Goal: Task Accomplishment & Management: Manage account settings

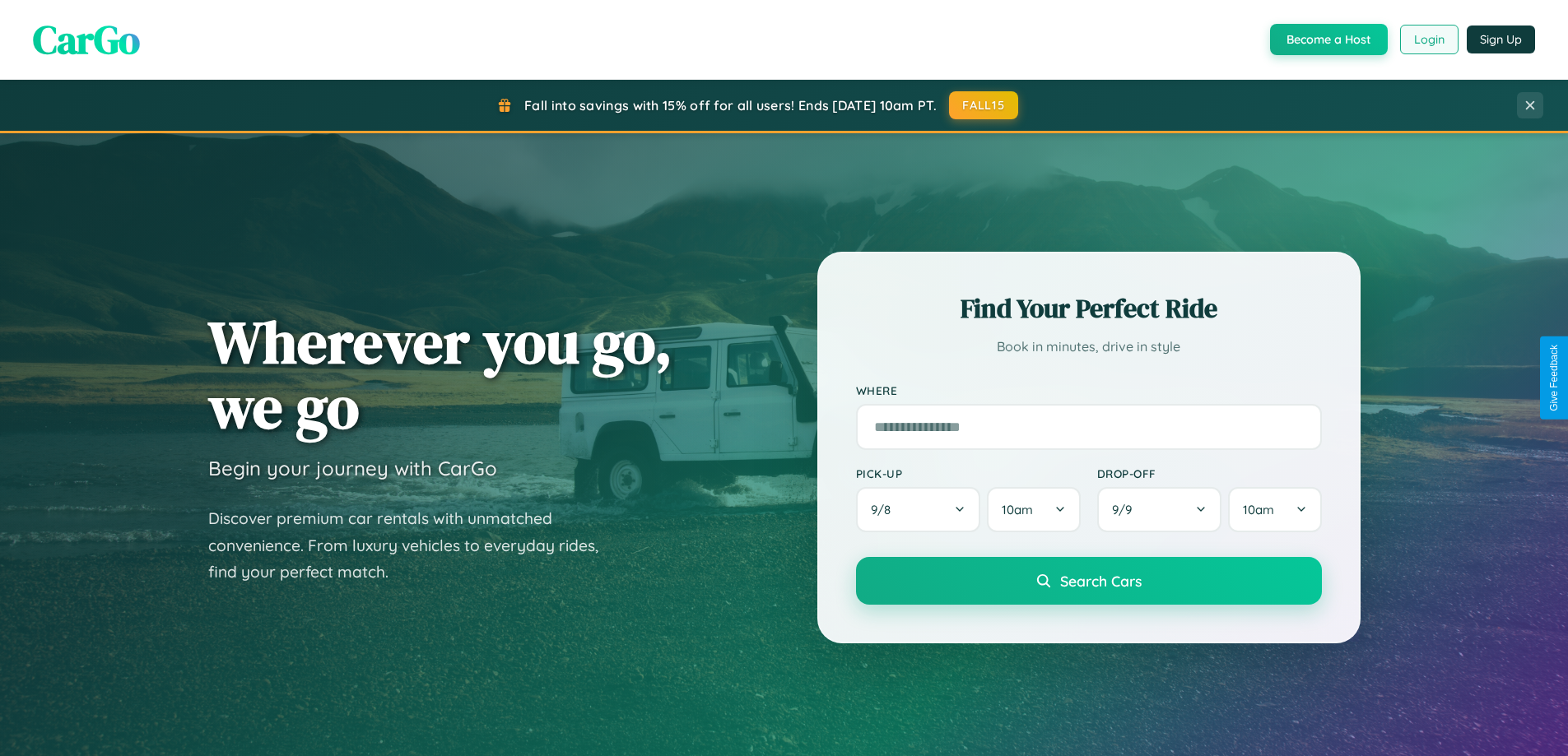
click at [1428, 40] on button "Login" at bounding box center [1429, 39] width 59 height 30
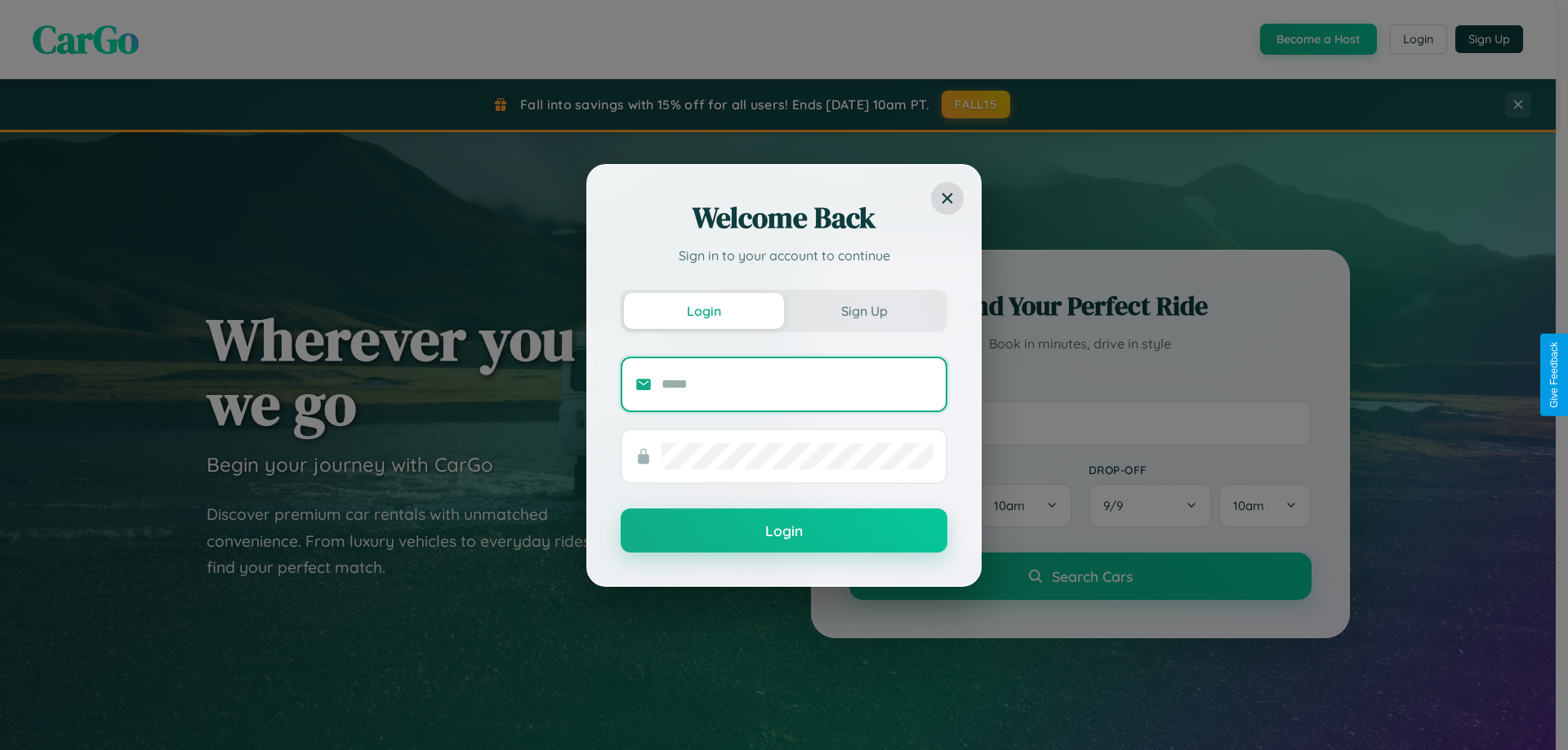
click at [797, 384] on input "text" at bounding box center [797, 384] width 271 height 26
type input "**********"
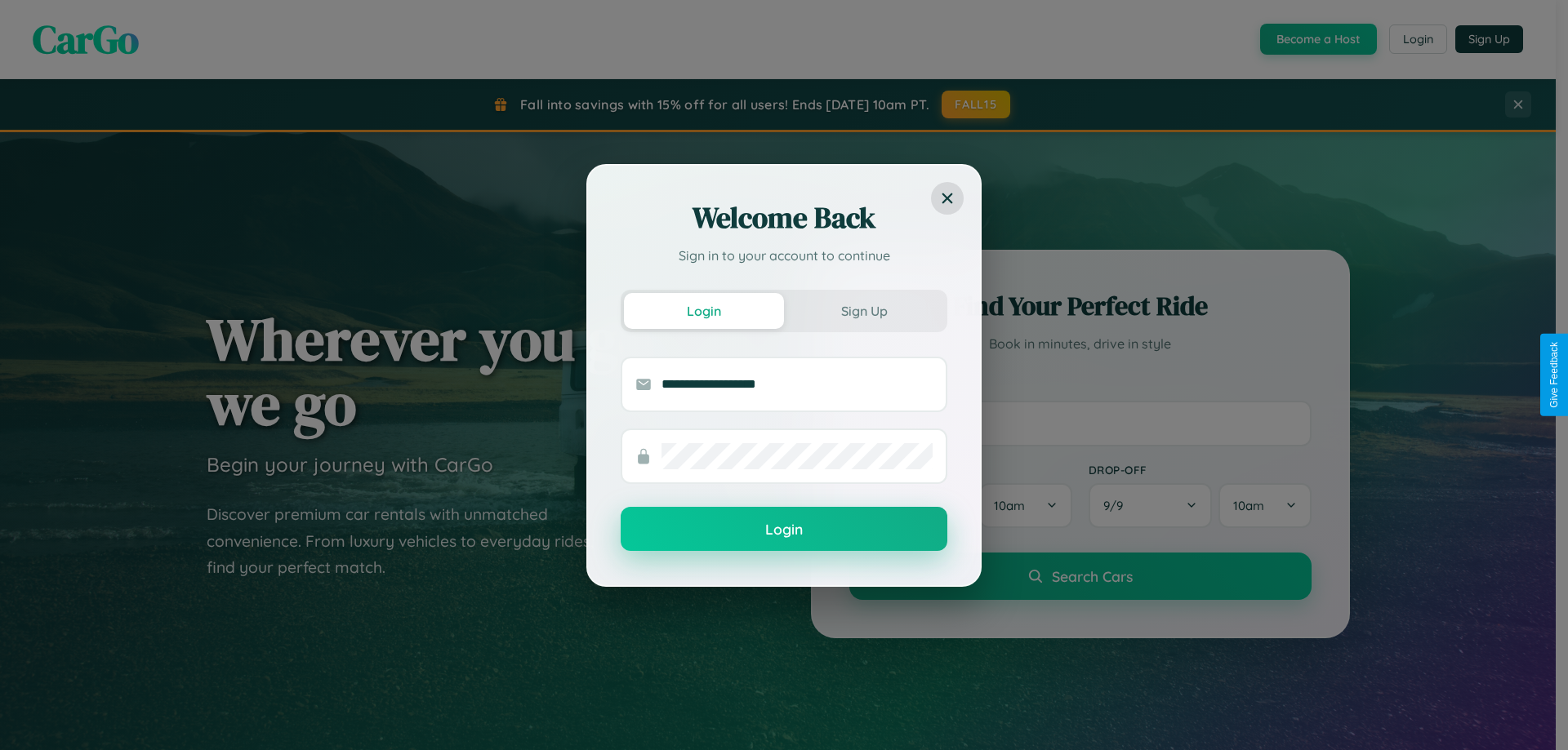
click at [784, 529] on button "Login" at bounding box center [784, 528] width 327 height 44
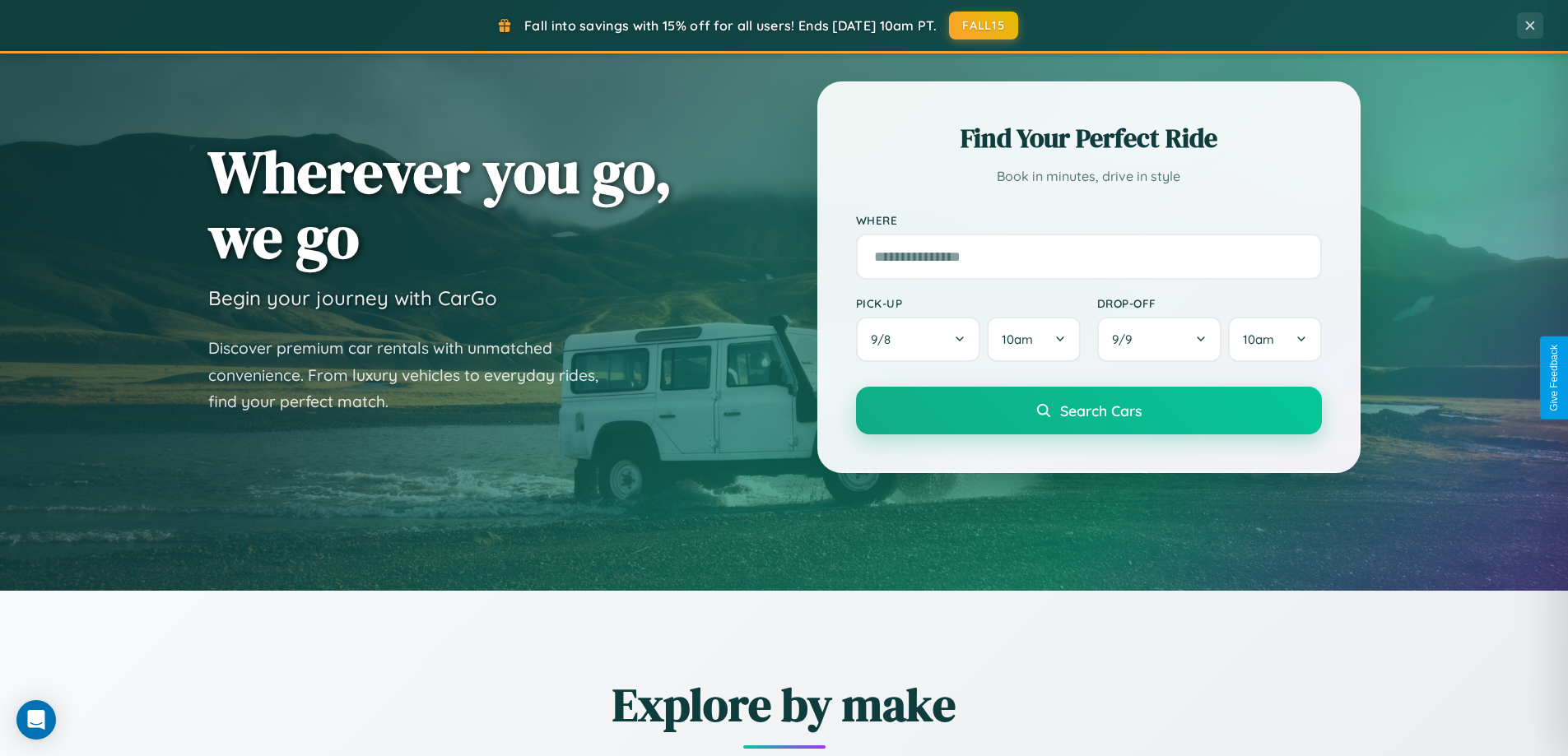
scroll to position [1132, 0]
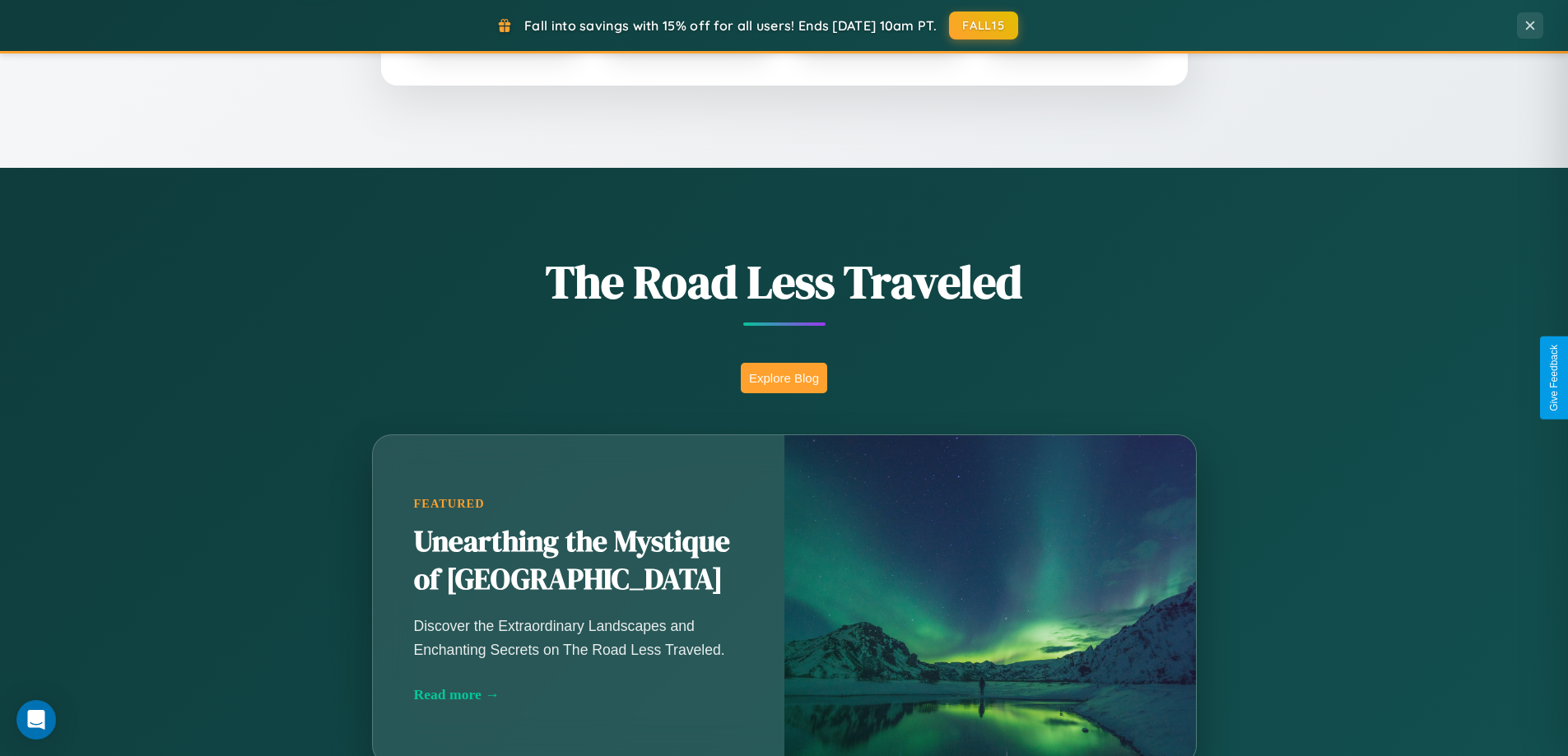
click at [784, 378] on button "Explore Blog" at bounding box center [784, 378] width 87 height 31
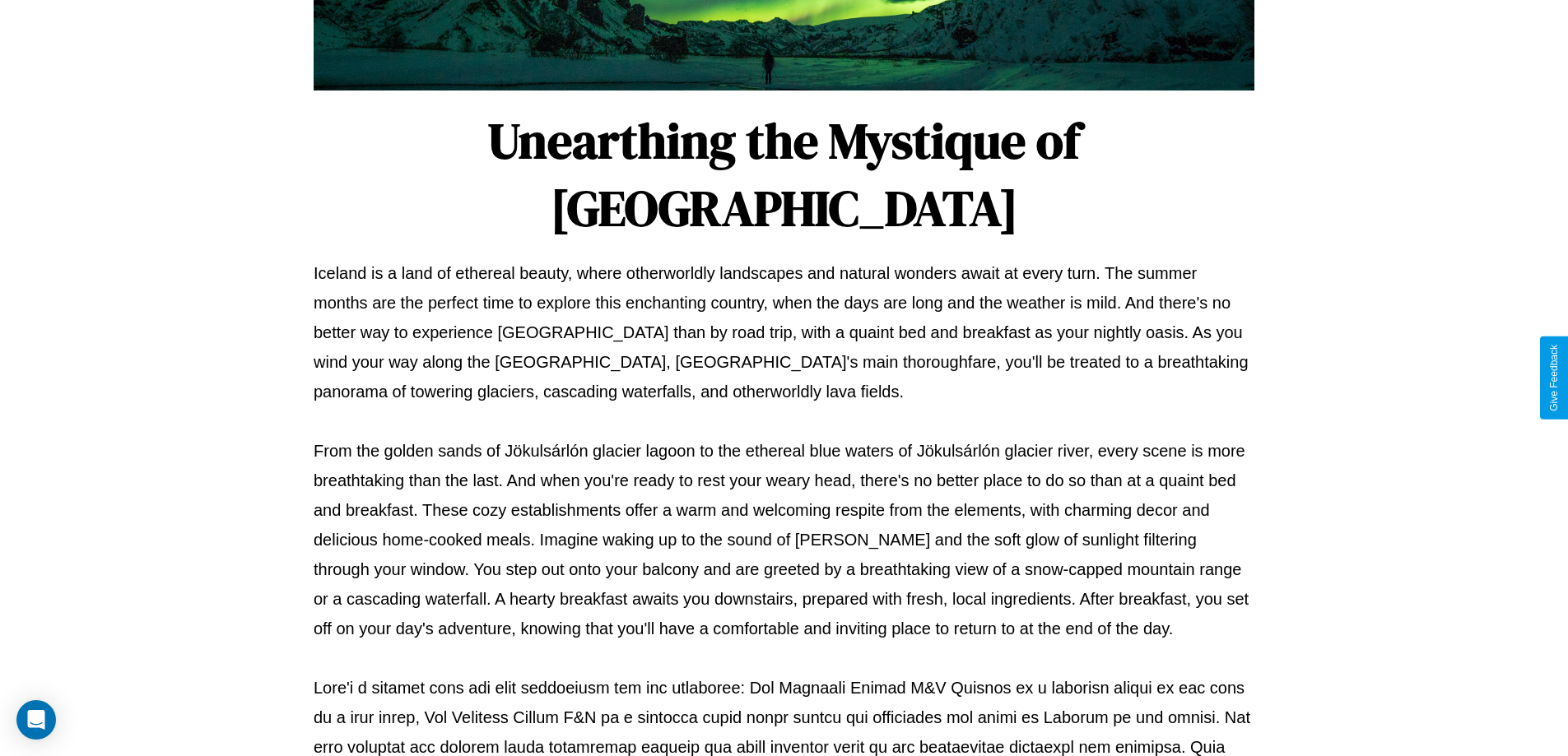
scroll to position [532, 0]
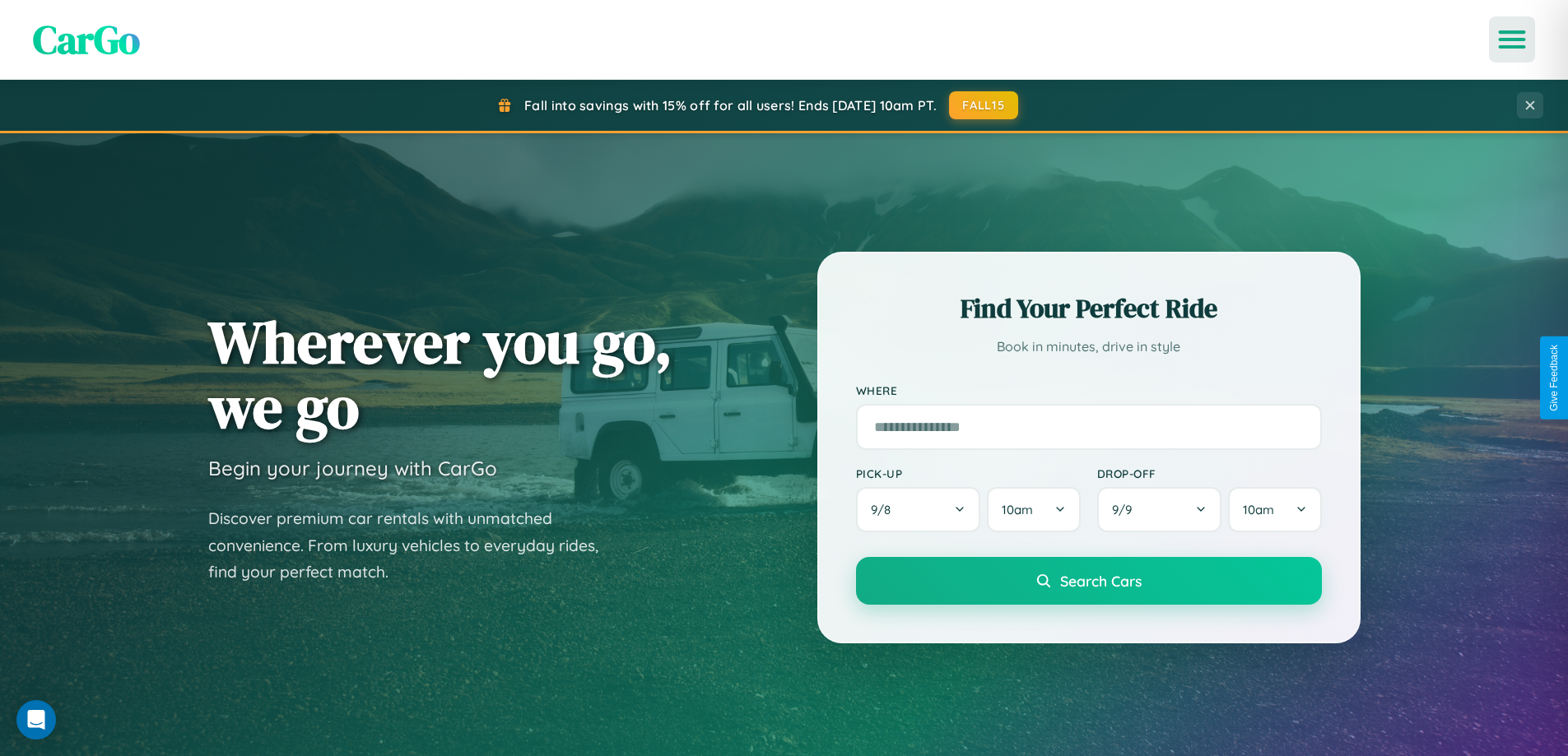
click at [1512, 40] on icon "Open menu" at bounding box center [1512, 40] width 23 height 14
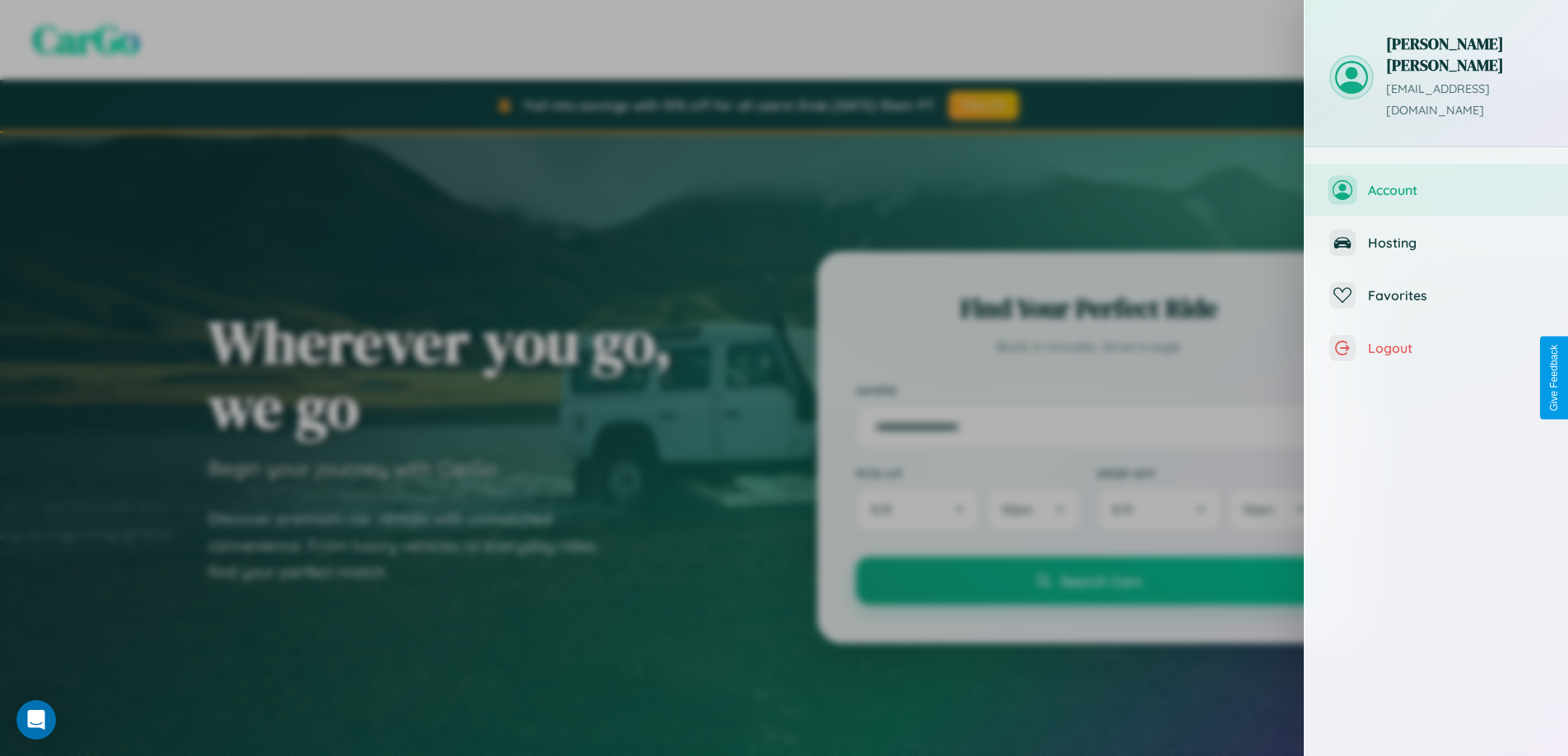
click at [1436, 182] on span "Account" at bounding box center [1455, 190] width 175 height 16
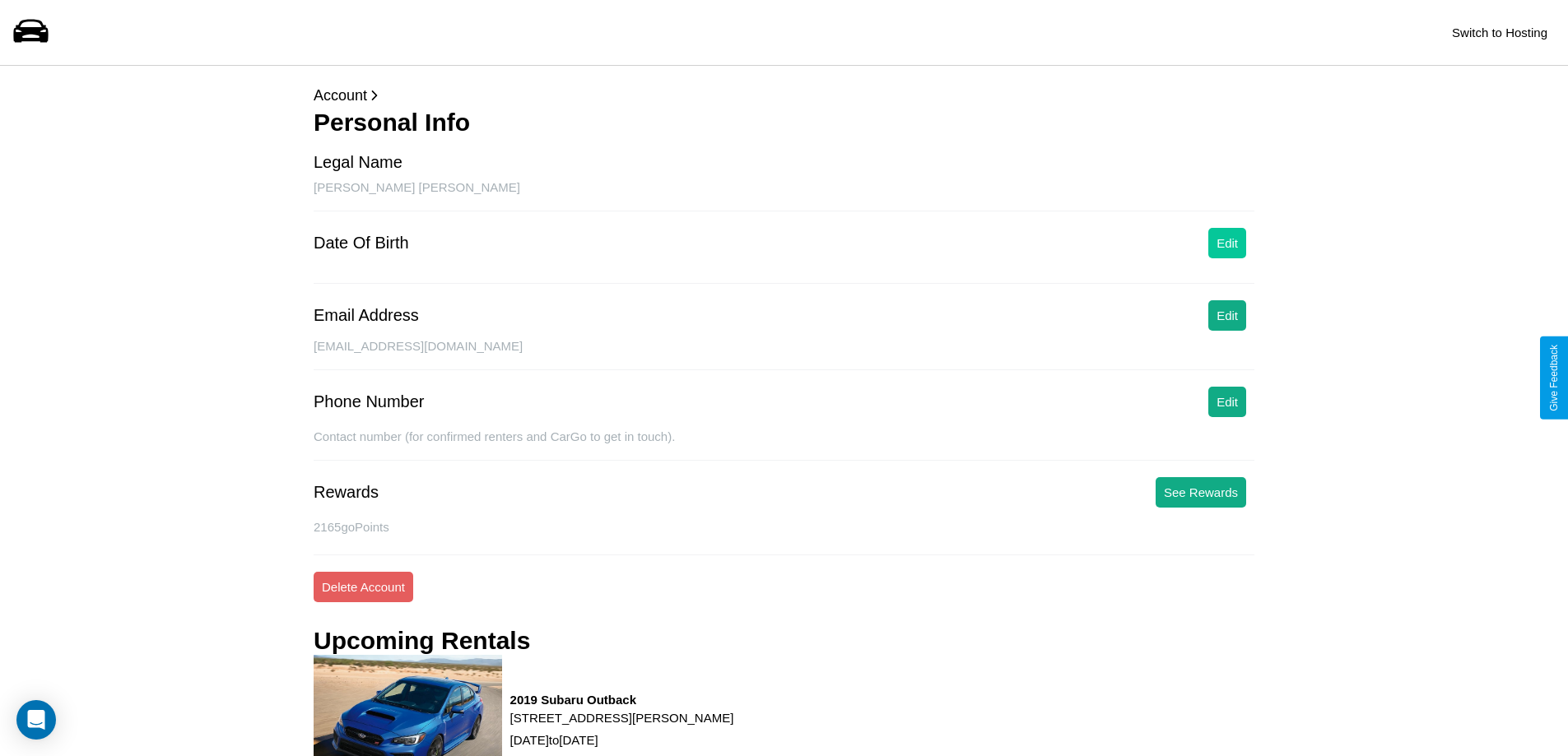
click at [1228, 243] on button "Edit" at bounding box center [1228, 244] width 38 height 31
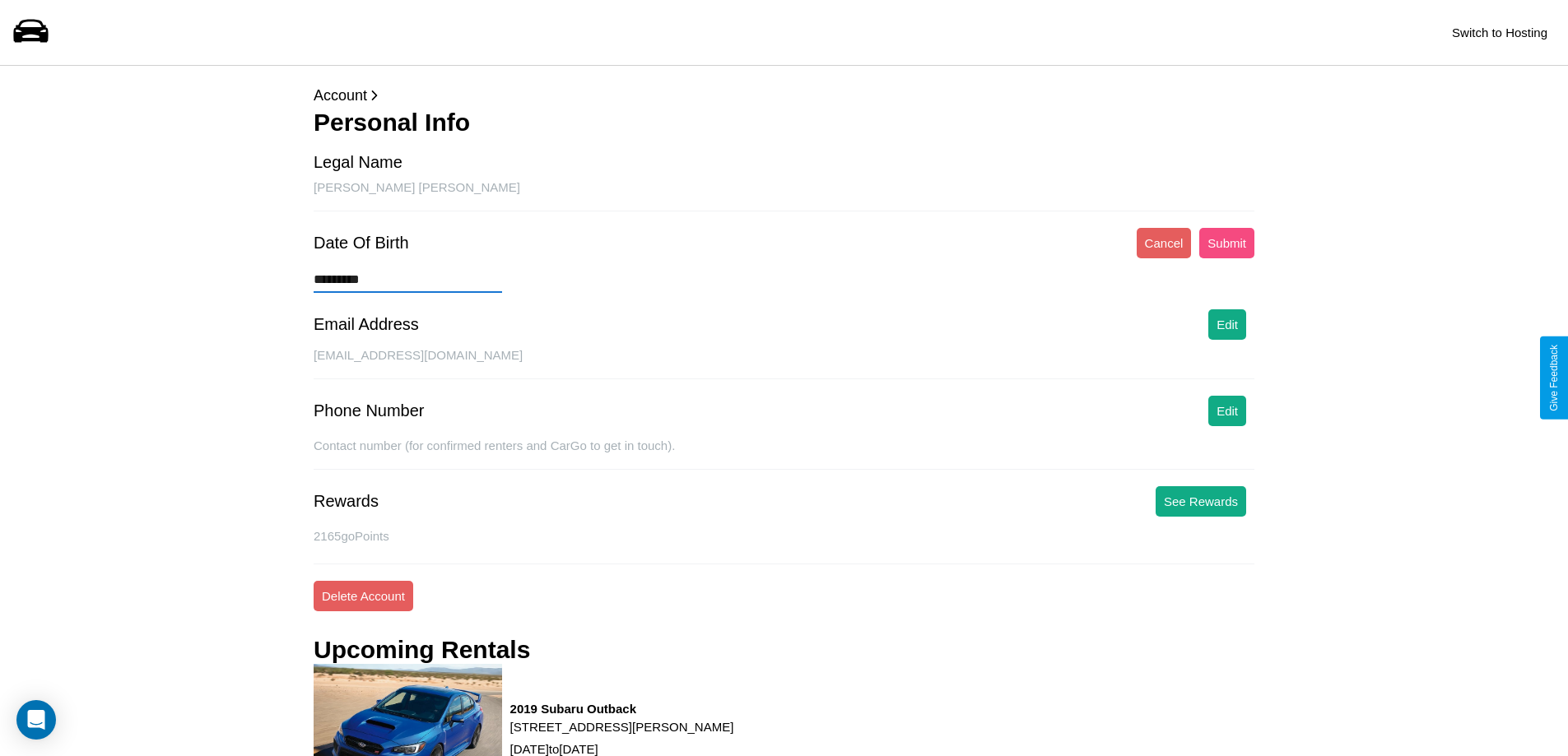
type input "*********"
click at [1227, 243] on button "Submit" at bounding box center [1227, 244] width 55 height 31
